Goal: Task Accomplishment & Management: Use online tool/utility

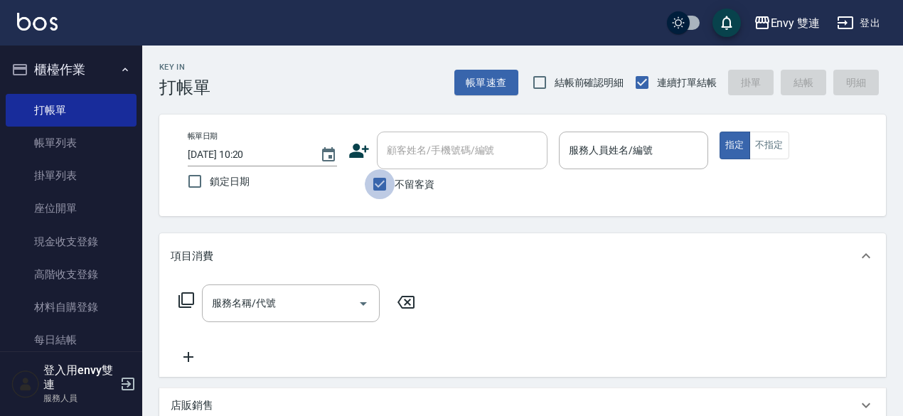
click at [378, 178] on input "不留客資" at bounding box center [380, 184] width 30 height 30
checkbox input "false"
click at [358, 153] on icon at bounding box center [359, 151] width 20 height 14
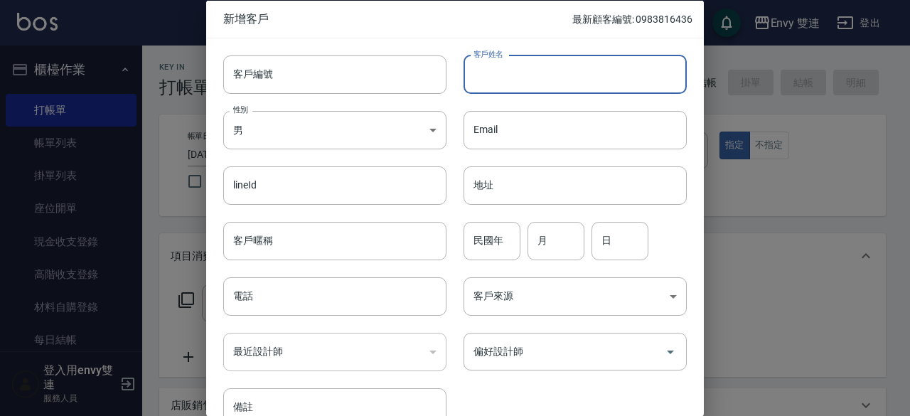
click at [517, 72] on input "客戶姓名" at bounding box center [574, 74] width 223 height 38
type input "[PERSON_NAME]"
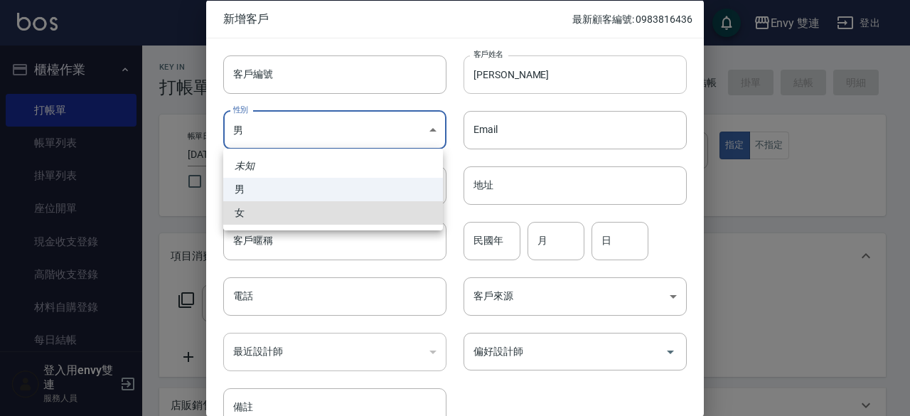
type input "[DEMOGRAPHIC_DATA]"
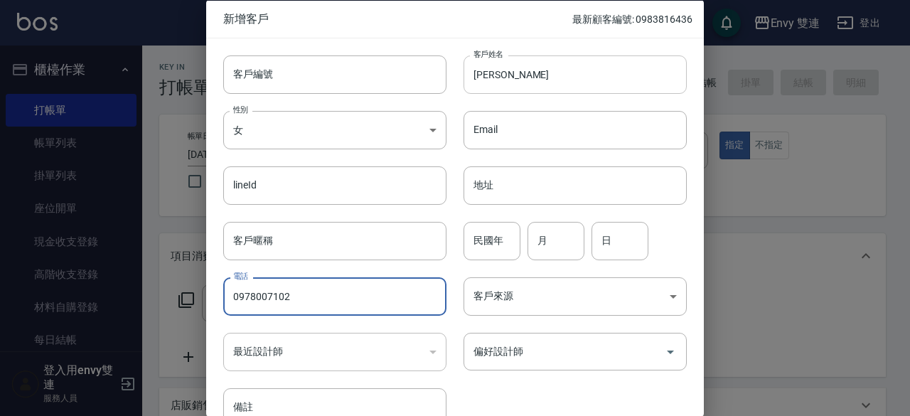
type input "0978007102"
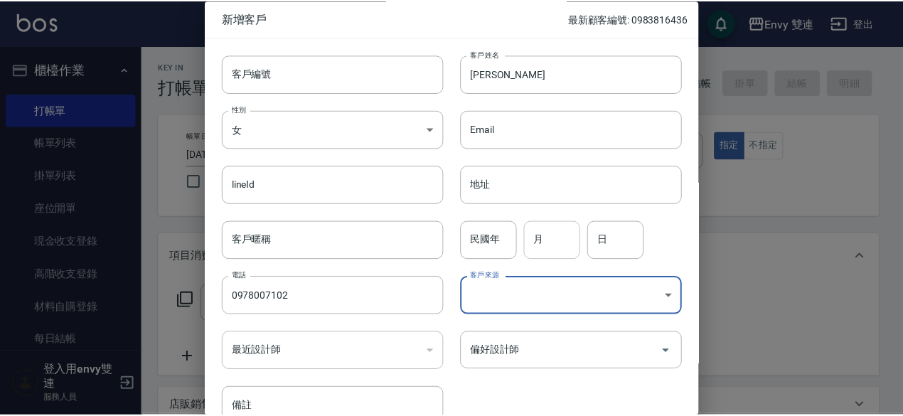
scroll to position [76, 0]
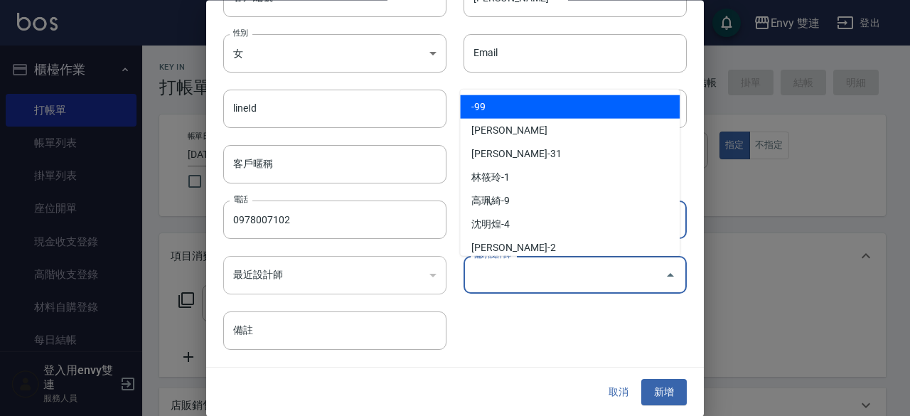
click at [539, 272] on input "偏好設計師" at bounding box center [564, 275] width 189 height 25
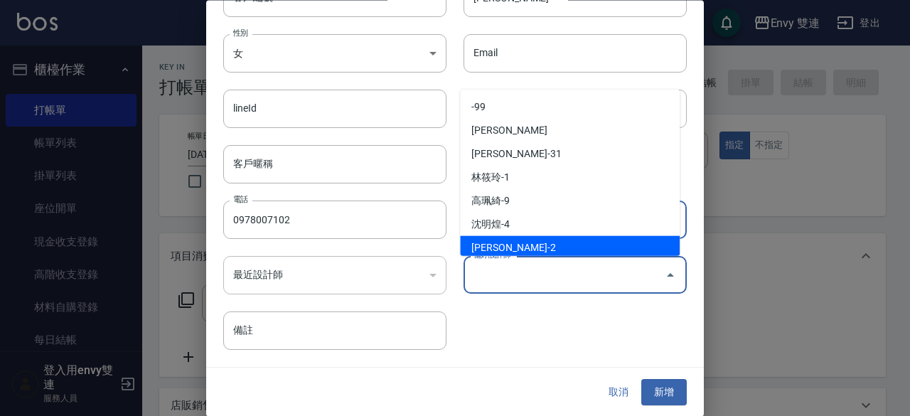
click at [551, 241] on li "[PERSON_NAME]-2" at bounding box center [570, 247] width 220 height 23
type input "[PERSON_NAME]"
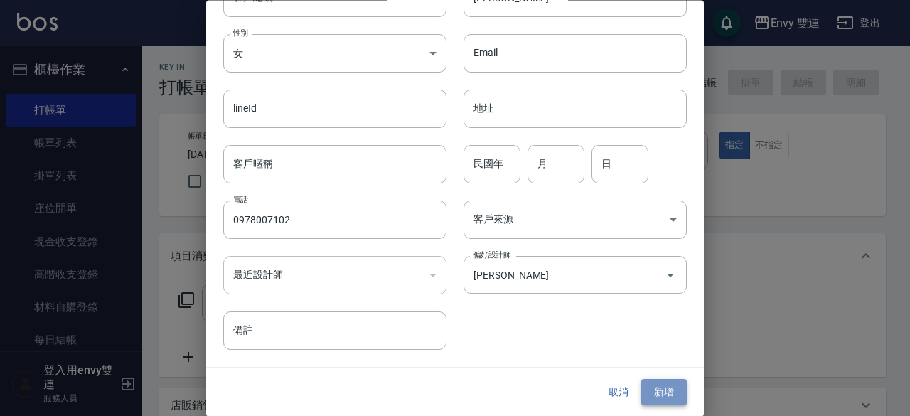
click at [658, 399] on button "新增" at bounding box center [663, 393] width 45 height 26
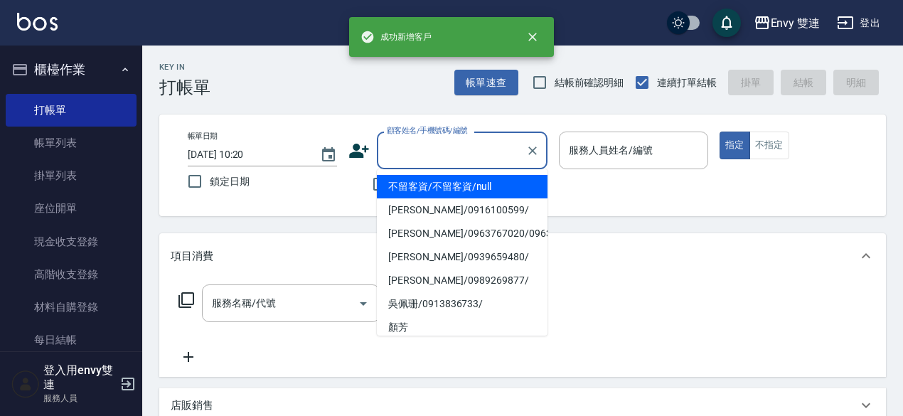
click at [407, 145] on input "顧客姓名/手機號碼/編號" at bounding box center [451, 150] width 136 height 25
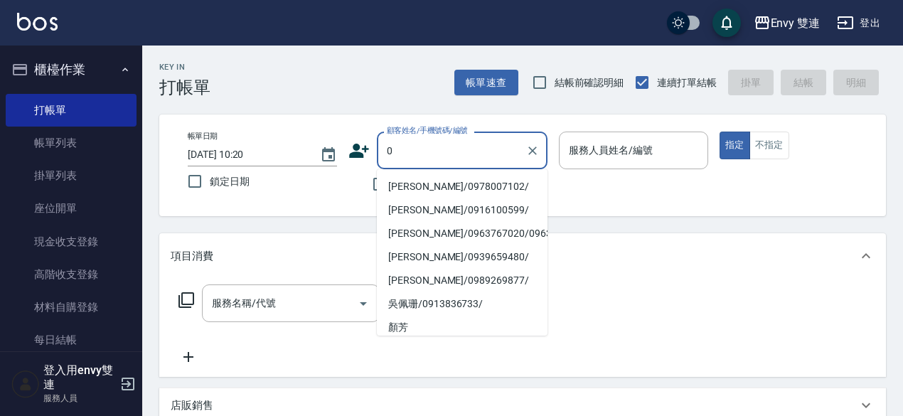
type input "[PERSON_NAME]/0978007102/"
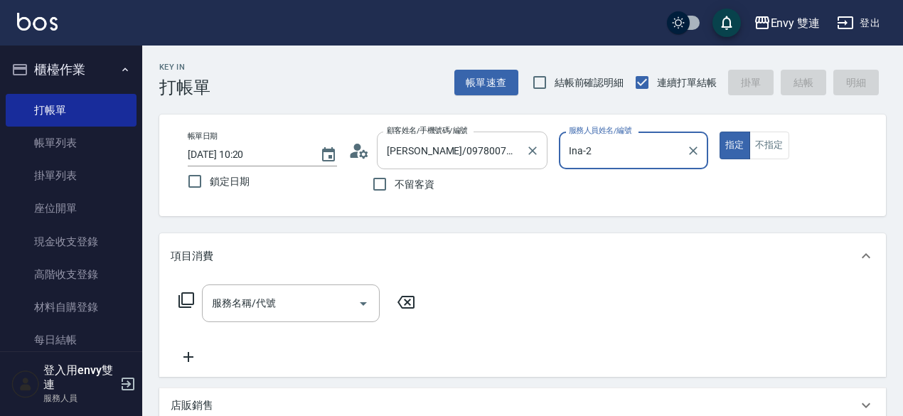
type input "Ina-2"
click at [719, 132] on button "指定" at bounding box center [734, 146] width 31 height 28
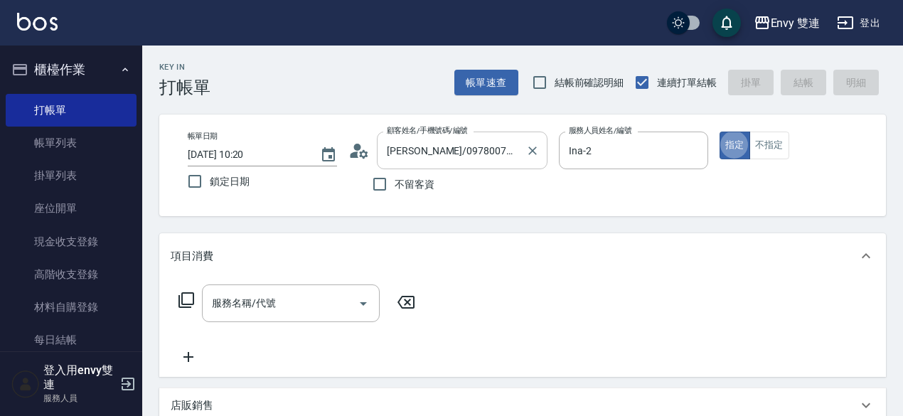
type button "true"
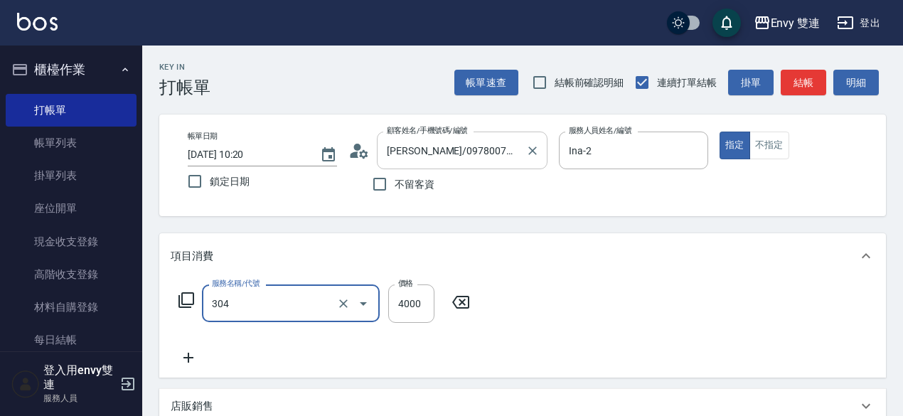
type input "縮毛矯正 (304)"
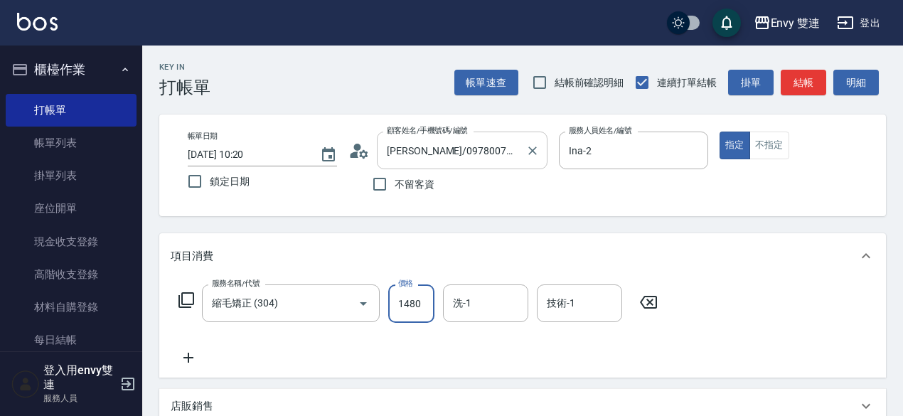
type input "1480"
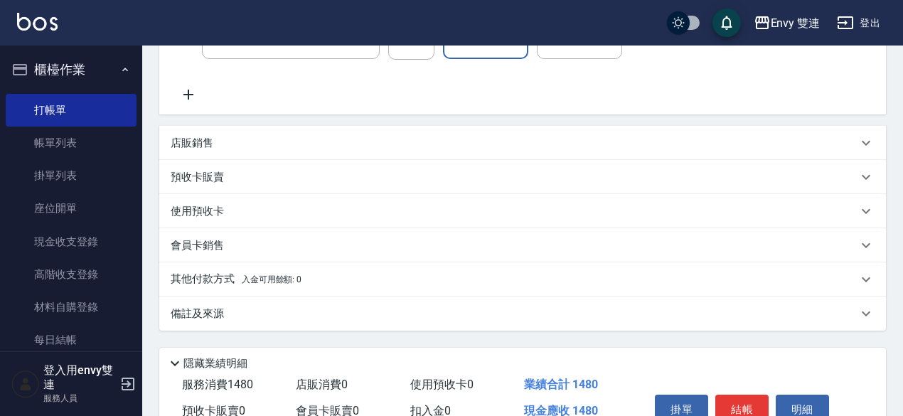
scroll to position [337, 0]
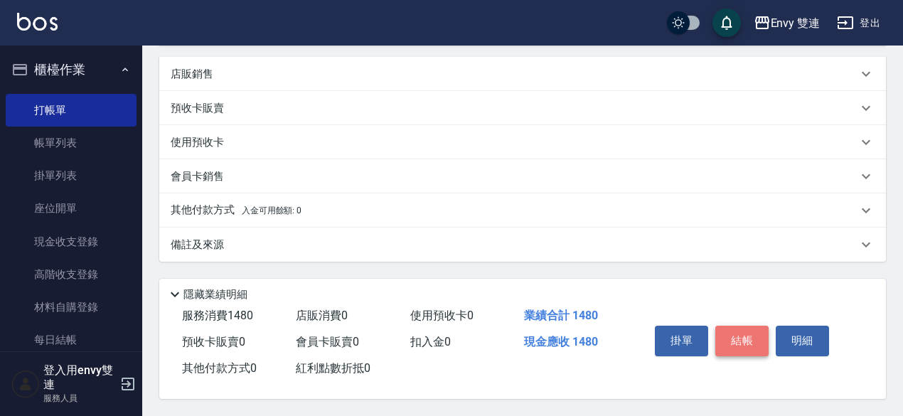
click at [738, 336] on button "結帳" at bounding box center [741, 341] width 53 height 30
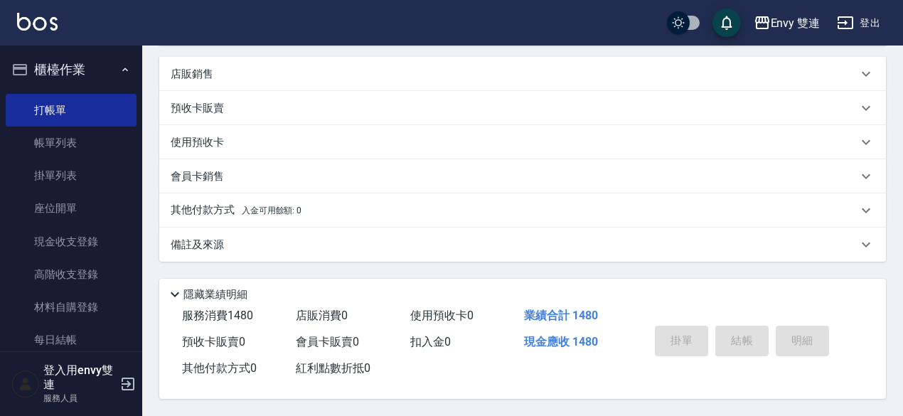
type input "[DATE] 15:10"
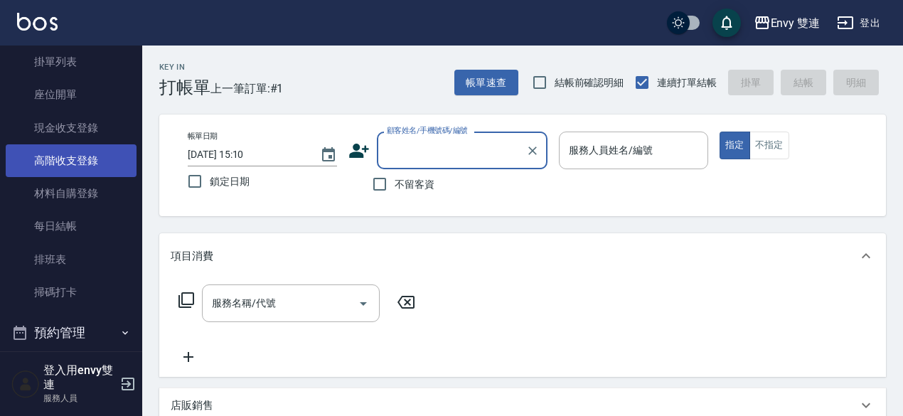
scroll to position [168, 0]
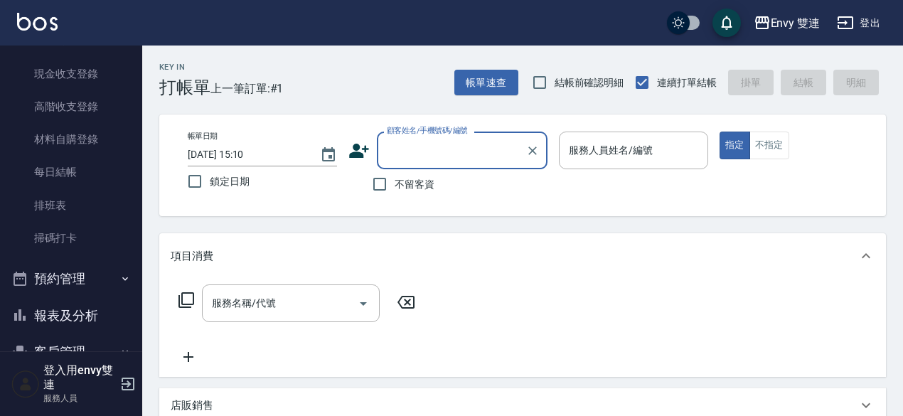
click at [82, 301] on button "報表及分析" at bounding box center [71, 315] width 131 height 37
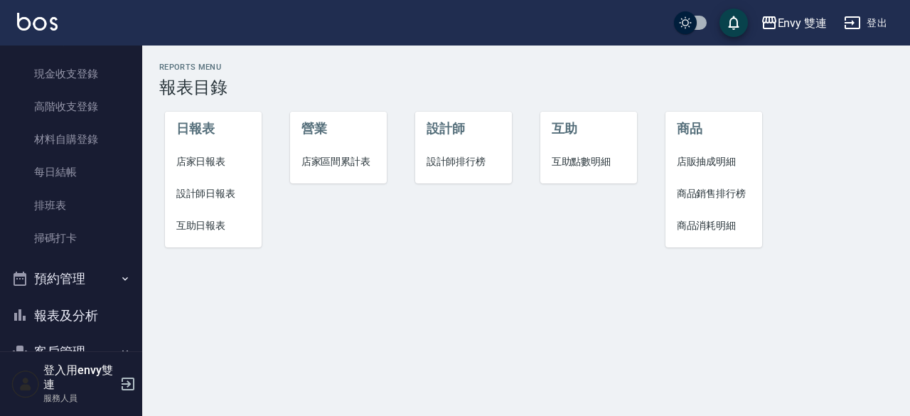
click at [226, 195] on span "設計師日報表" at bounding box center [213, 193] width 75 height 15
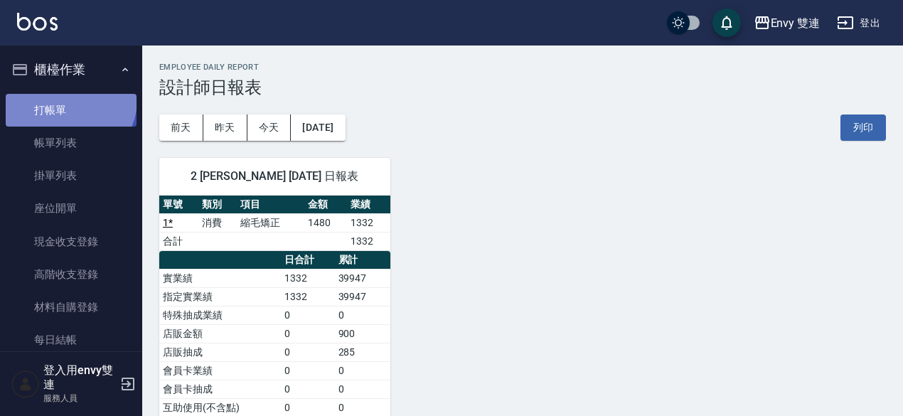
click at [68, 100] on link "打帳單" at bounding box center [71, 110] width 131 height 33
